Goal: Task Accomplishment & Management: Use online tool/utility

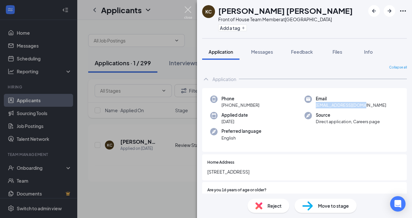
click at [186, 7] on img at bounding box center [188, 12] width 8 height 13
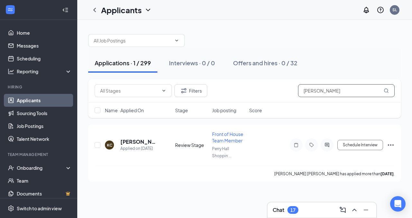
drag, startPoint x: 333, startPoint y: 88, endPoint x: 226, endPoint y: 98, distance: 107.9
click at [226, 98] on div "Filters [PERSON_NAME]" at bounding box center [244, 90] width 313 height 23
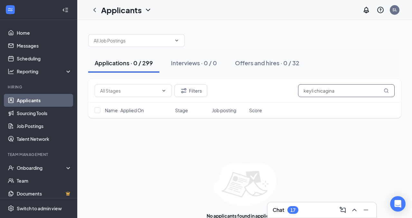
drag, startPoint x: 343, startPoint y: 92, endPoint x: 232, endPoint y: 95, distance: 110.4
click at [232, 95] on div "Filters keyli chicagina" at bounding box center [245, 90] width 300 height 13
type input "keyli chicaginagina"
drag, startPoint x: 349, startPoint y: 93, endPoint x: 266, endPoint y: 91, distance: 83.1
click at [266, 91] on div "Filters keyli chicaginagina" at bounding box center [245, 90] width 300 height 13
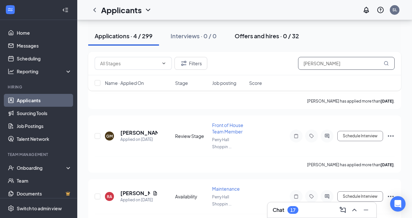
scroll to position [78, 0]
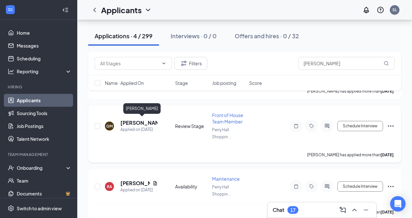
click at [148, 122] on h5 "[PERSON_NAME]" at bounding box center [138, 122] width 37 height 7
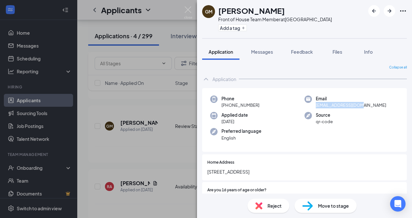
drag, startPoint x: 316, startPoint y: 105, endPoint x: 363, endPoint y: 103, distance: 46.4
click at [363, 103] on div "Email [EMAIL_ADDRESS][DOMAIN_NAME]" at bounding box center [351, 102] width 94 height 13
click at [354, 103] on span "[EMAIL_ADDRESS][DOMAIN_NAME]" at bounding box center [351, 105] width 70 height 6
drag, startPoint x: 318, startPoint y: 105, endPoint x: 353, endPoint y: 106, distance: 35.4
click at [353, 106] on span "[EMAIL_ADDRESS][DOMAIN_NAME]" at bounding box center [351, 105] width 70 height 6
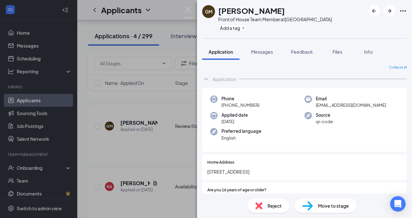
drag, startPoint x: 317, startPoint y: 105, endPoint x: 358, endPoint y: 106, distance: 41.2
click at [358, 106] on span "[EMAIL_ADDRESS][DOMAIN_NAME]" at bounding box center [351, 105] width 70 height 6
drag, startPoint x: 316, startPoint y: 106, endPoint x: 363, endPoint y: 108, distance: 47.0
click at [363, 108] on div "Email [EMAIL_ADDRESS][DOMAIN_NAME]" at bounding box center [351, 102] width 94 height 13
copy span "[EMAIL_ADDRESS][DOMAIN_NAME]"
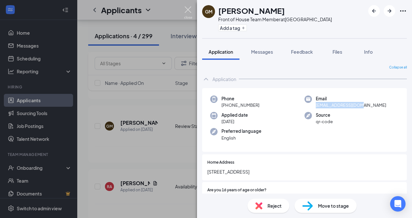
click at [189, 11] on img at bounding box center [188, 12] width 8 height 13
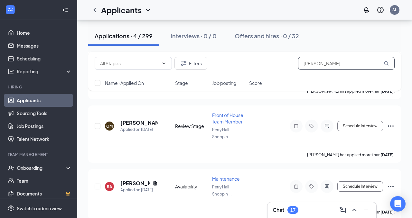
drag, startPoint x: 325, startPoint y: 60, endPoint x: 255, endPoint y: 70, distance: 70.5
click at [255, 70] on div "Filters [PERSON_NAME]" at bounding box center [244, 63] width 313 height 23
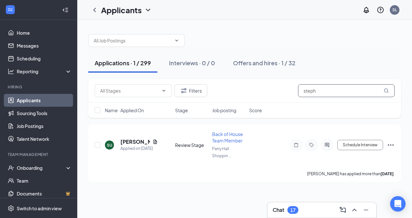
drag, startPoint x: 321, startPoint y: 91, endPoint x: 276, endPoint y: 91, distance: 45.1
click at [276, 91] on div "Filters steph" at bounding box center [245, 90] width 300 height 13
type input "alvar"
